Goal: Find specific page/section: Find specific page/section

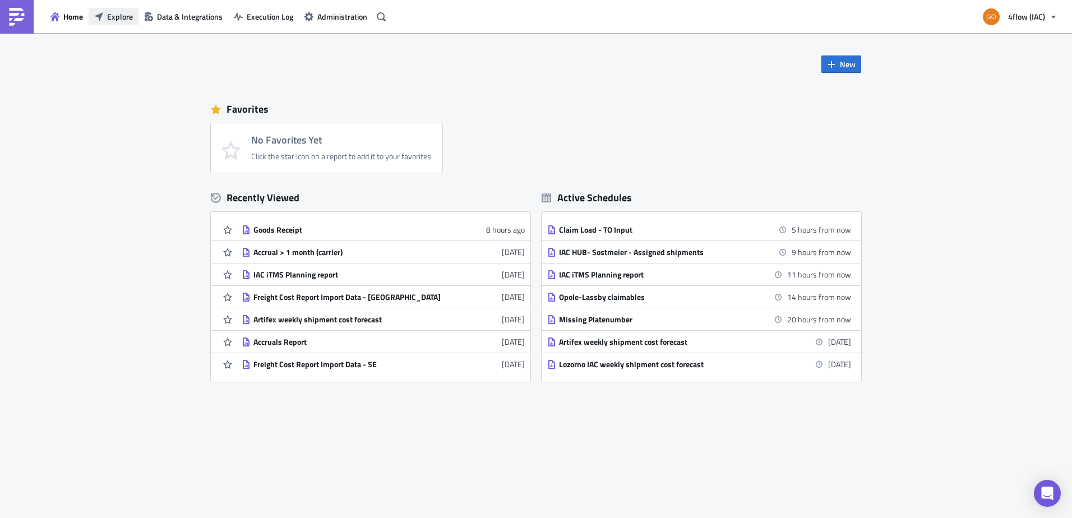
click at [111, 13] on span "Explore" at bounding box center [120, 17] width 26 height 12
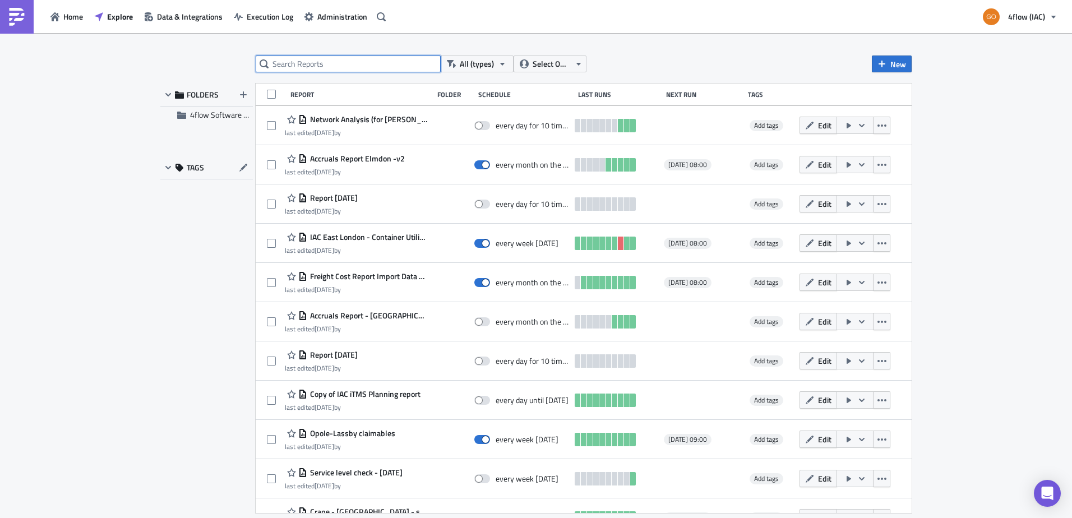
click at [336, 68] on input "text" at bounding box center [348, 63] width 185 height 17
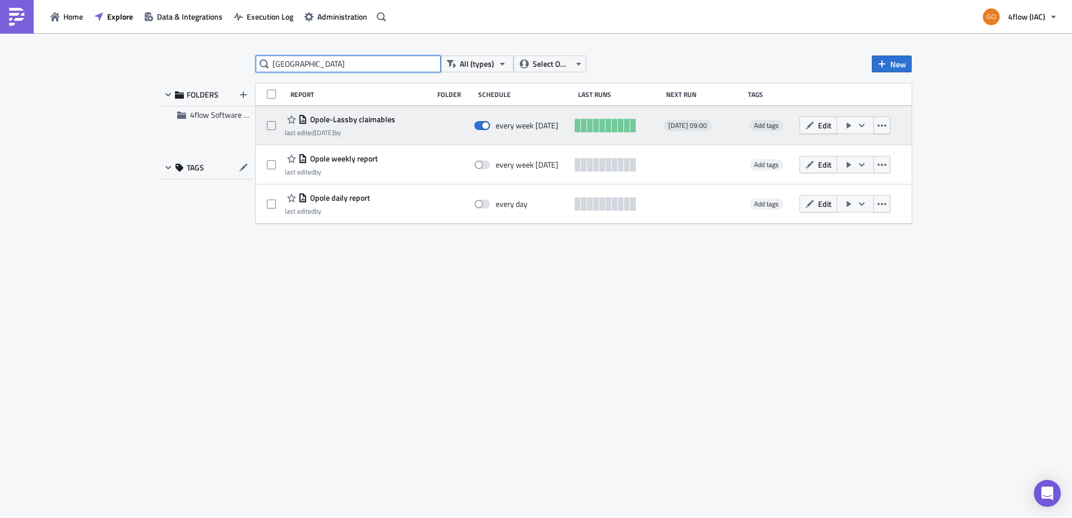
type input "[GEOGRAPHIC_DATA]"
click at [368, 123] on span "Opole-Lassby claimables" at bounding box center [351, 119] width 88 height 10
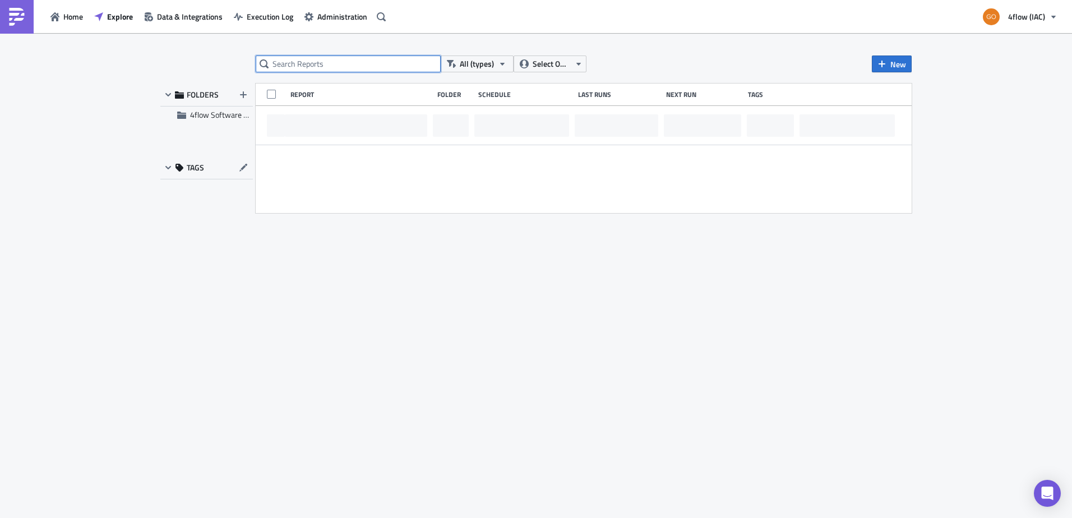
click at [283, 66] on input "text" at bounding box center [348, 63] width 185 height 17
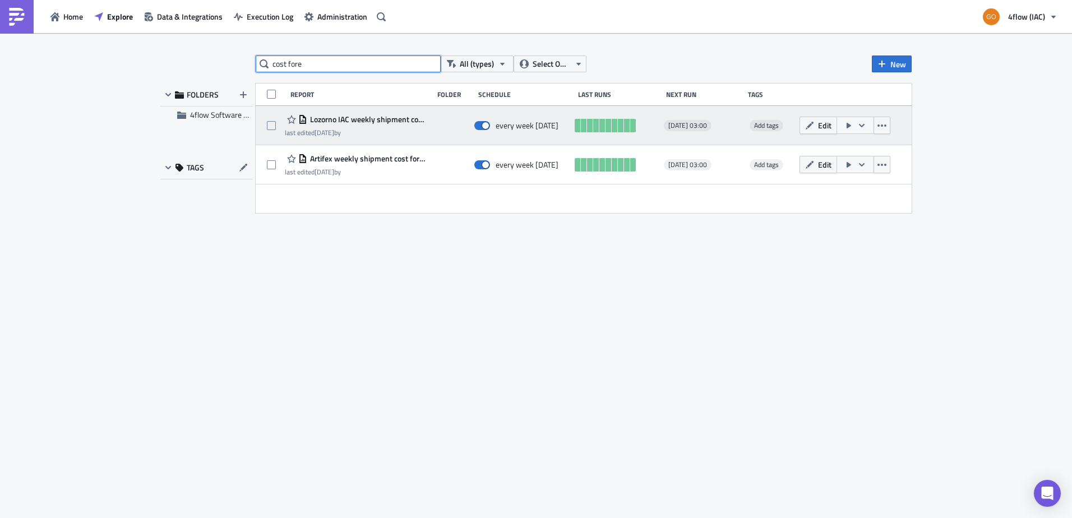
type input "cost fore"
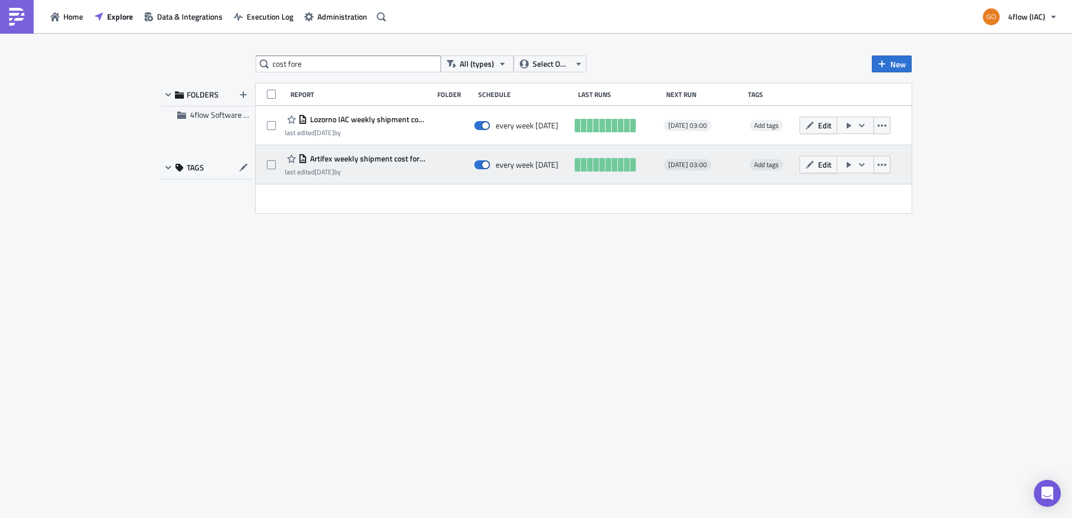
click at [399, 161] on span "Artifex weekly shipment cost forecast" at bounding box center [367, 159] width 120 height 10
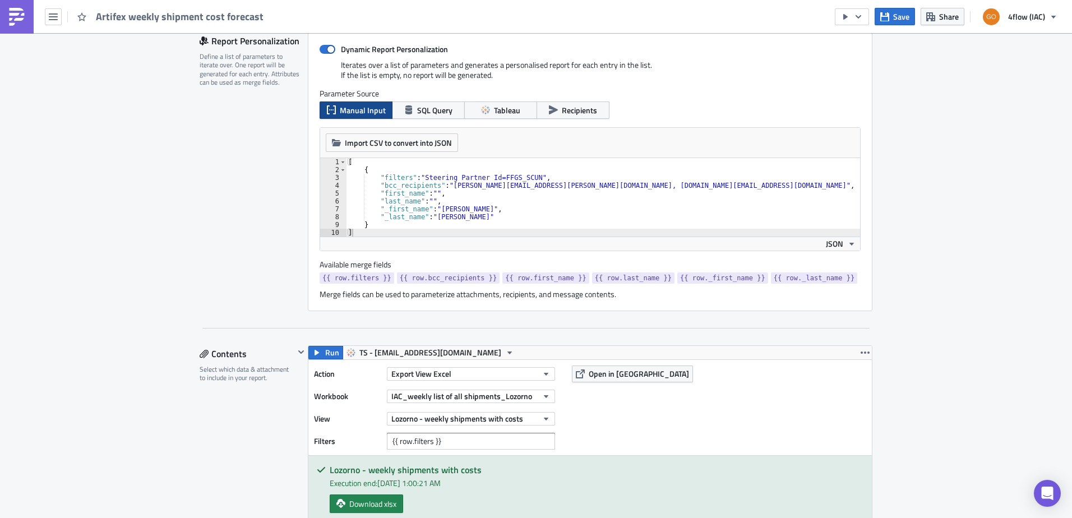
scroll to position [211, 0]
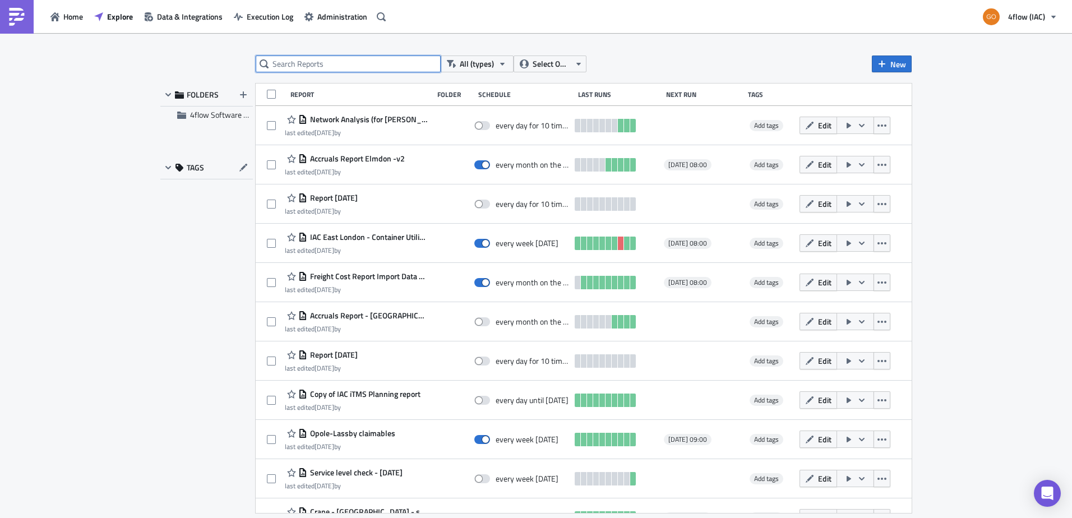
click at [313, 60] on input "text" at bounding box center [348, 63] width 185 height 17
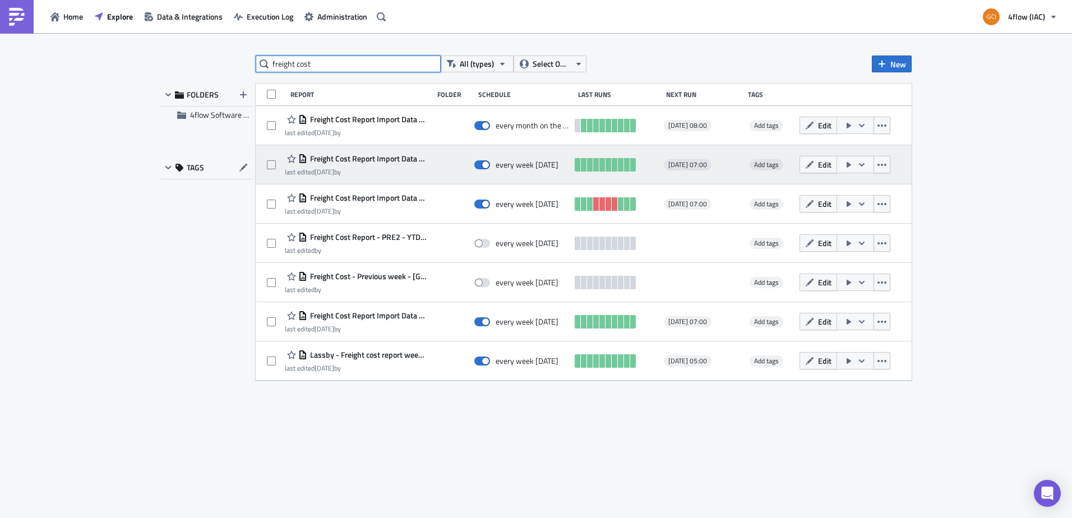
type input "freight cost"
click at [391, 162] on span "Freight Cost Report Import Data - SE" at bounding box center [367, 159] width 120 height 10
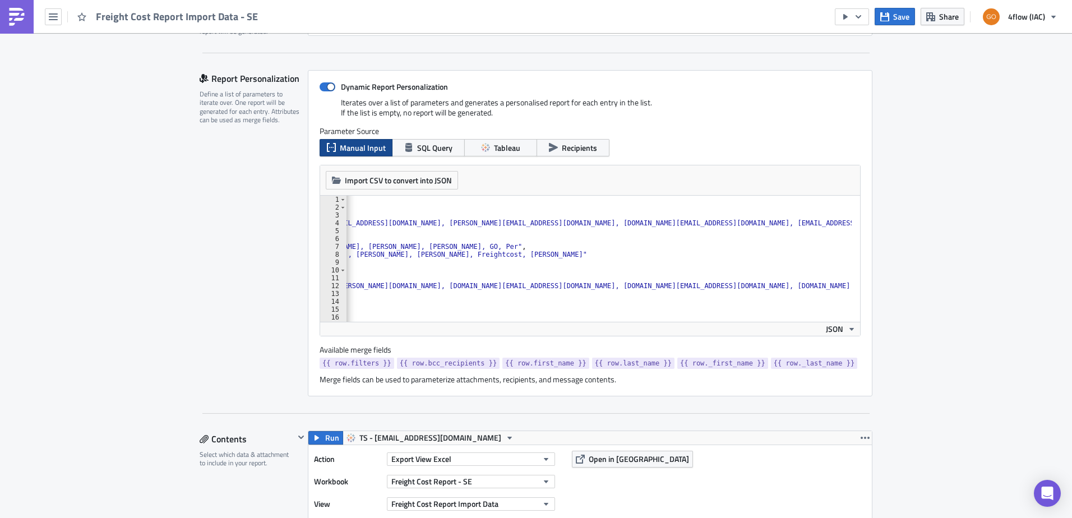
scroll to position [0, 835]
